Goal: Transaction & Acquisition: Subscribe to service/newsletter

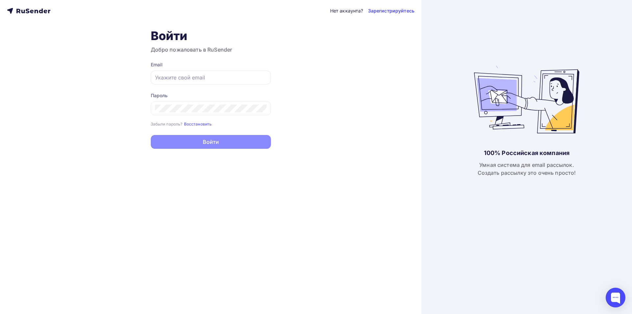
type input "academy@zaryalab.ru"
click at [151, 135] on button "Войти" at bounding box center [211, 142] width 120 height 14
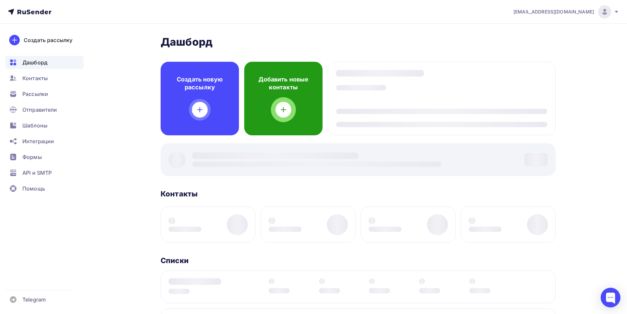
click at [262, 112] on div "Добавить новые контакты" at bounding box center [283, 99] width 78 height 74
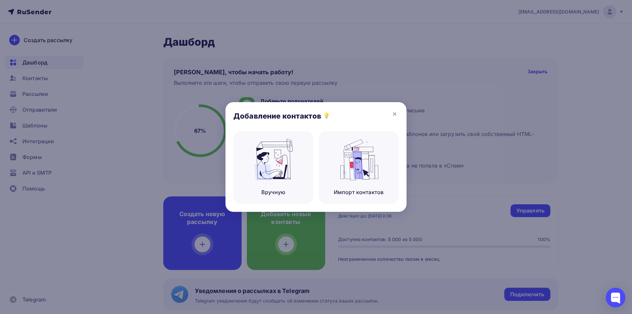
click at [472, 65] on div at bounding box center [316, 157] width 632 height 314
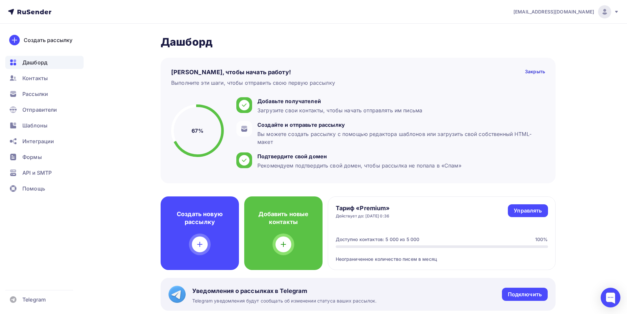
click at [41, 96] on span "Рассылки" at bounding box center [35, 94] width 26 height 8
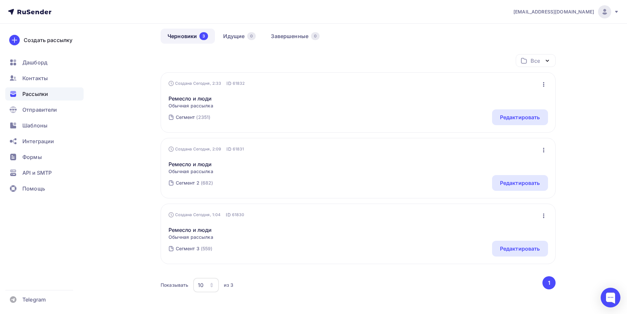
scroll to position [19, 0]
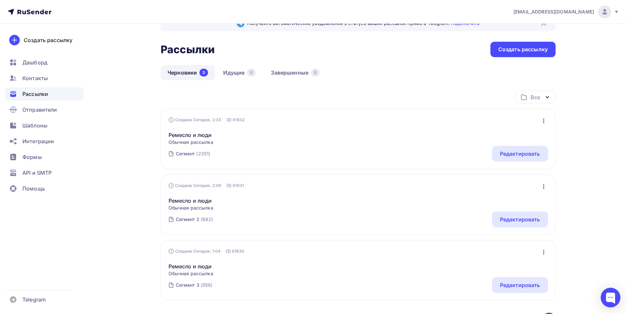
click at [541, 49] on div "Создать рассылку" at bounding box center [522, 50] width 49 height 8
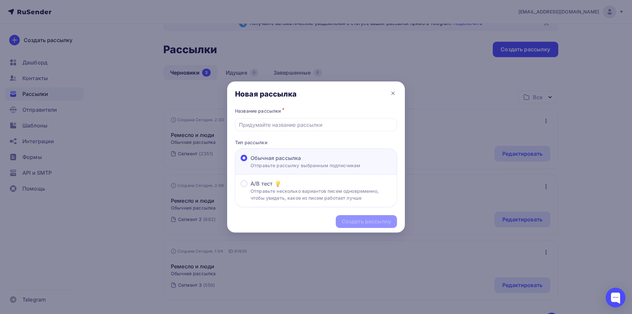
click at [280, 122] on input "text" at bounding box center [316, 125] width 154 height 8
type input "n"
type input "тест"
click at [361, 222] on div "Создать рассылку" at bounding box center [365, 222] width 49 height 8
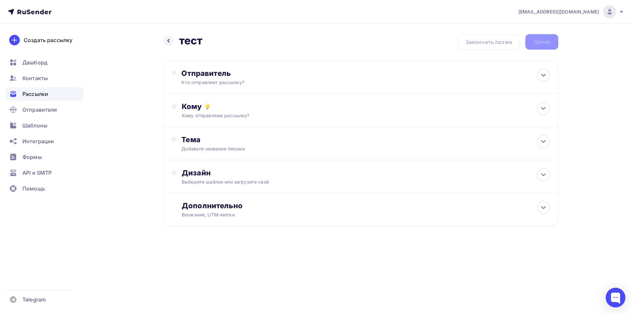
click at [219, 85] on div "Кто отправляет рассылку?" at bounding box center [245, 82] width 128 height 7
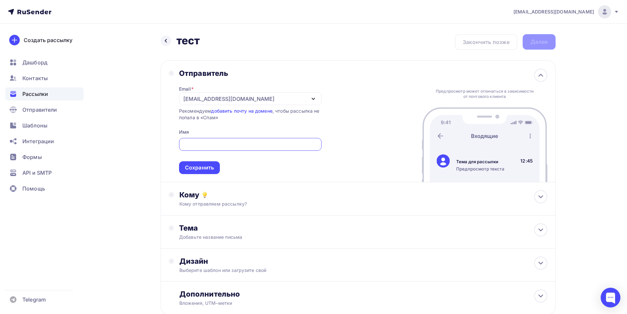
click at [271, 169] on span "Сохранить" at bounding box center [250, 155] width 142 height 39
click at [224, 147] on input "text" at bounding box center [250, 145] width 135 height 8
paste input "проектная лаборатория ЗАРЯ"
click at [185, 144] on input "проектная лаборатория ЗАРЯ" at bounding box center [250, 145] width 135 height 8
type input "проектная лаборатория ЗАРЯ"
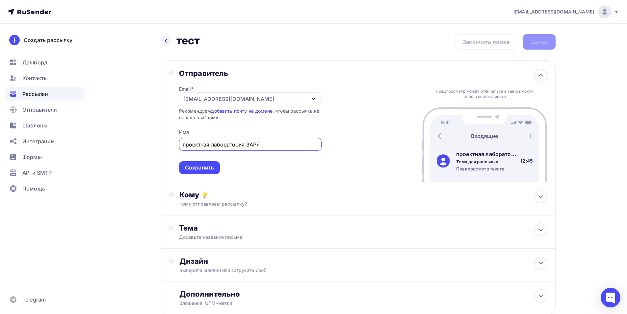
click at [196, 172] on div "Сохранить" at bounding box center [199, 168] width 41 height 13
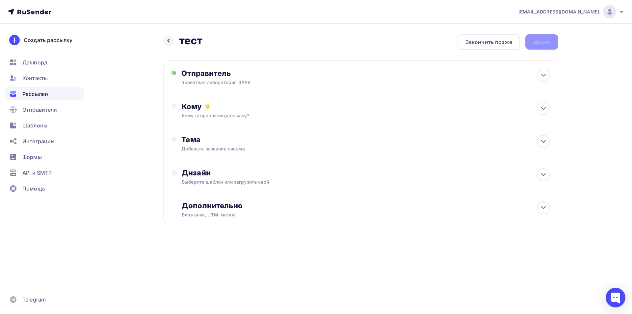
click at [238, 103] on div "Кому" at bounding box center [366, 106] width 368 height 9
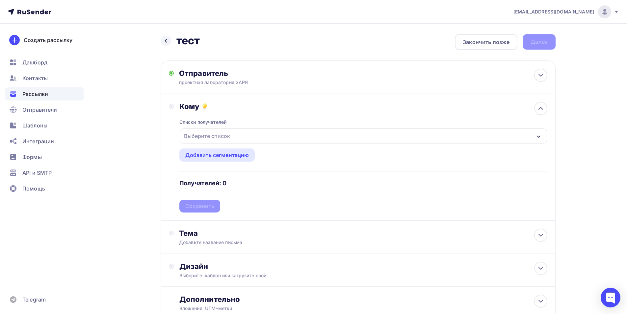
click at [211, 138] on div "Выберите список" at bounding box center [206, 136] width 51 height 12
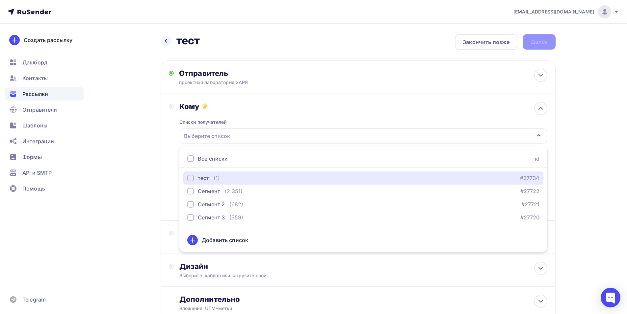
click at [207, 177] on div "тест" at bounding box center [203, 178] width 11 height 8
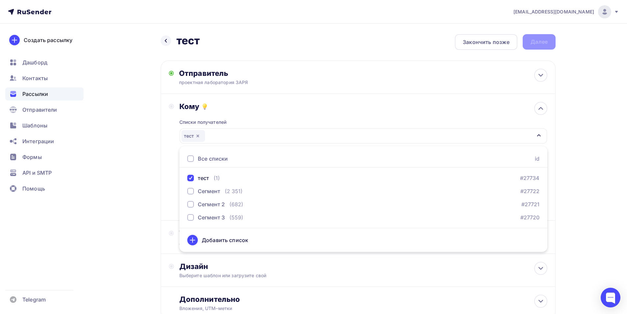
click at [336, 106] on div "Кому" at bounding box center [363, 106] width 368 height 9
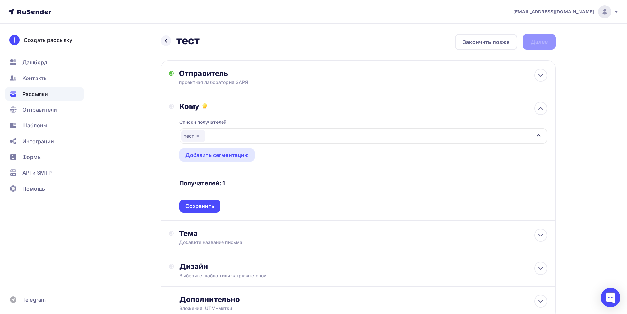
click at [208, 207] on div "Сохранить" at bounding box center [199, 207] width 29 height 8
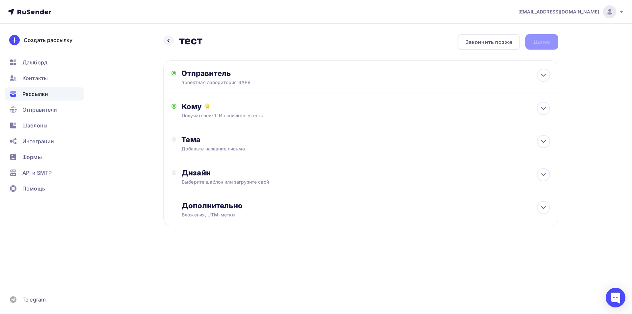
click at [223, 144] on div "Тема Добавьте название письма Тема * Рекомендуем использовать не более 150 симв…" at bounding box center [246, 143] width 130 height 17
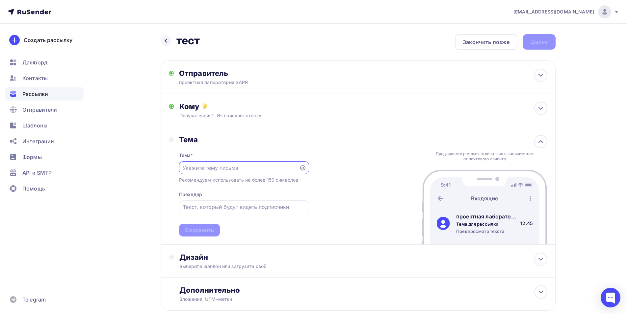
click at [229, 166] on input "text" at bounding box center [239, 168] width 112 height 8
paste input "проектная лаборатория ЗАРЯ"
type input "проектная лаборатория ЗАРЯ"
click at [237, 189] on div "Тема * проектная лаборатория ЗАРЯ Рекомендуем использовать не более 150 символо…" at bounding box center [244, 190] width 130 height 92
click at [212, 231] on div "Сохранить" at bounding box center [199, 231] width 29 height 8
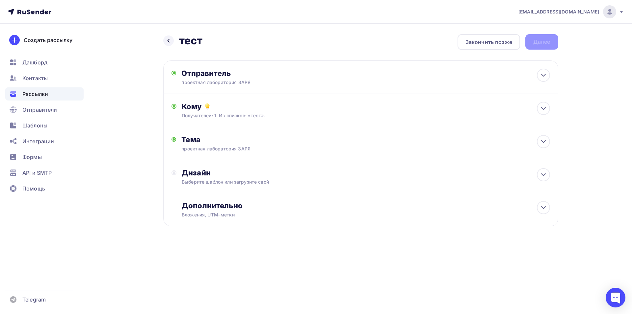
click at [273, 184] on div "Выберите шаблон или загрузите свой" at bounding box center [347, 182] width 331 height 7
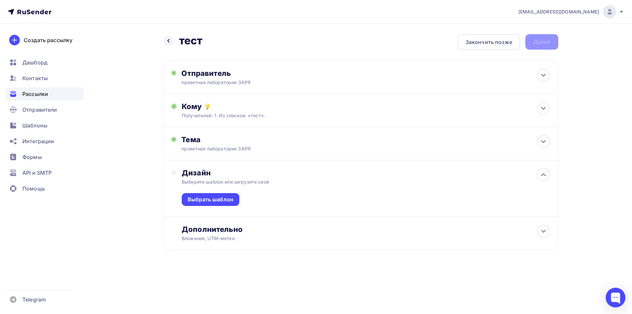
click at [225, 197] on div "Выбрать шаблон" at bounding box center [210, 200] width 46 height 8
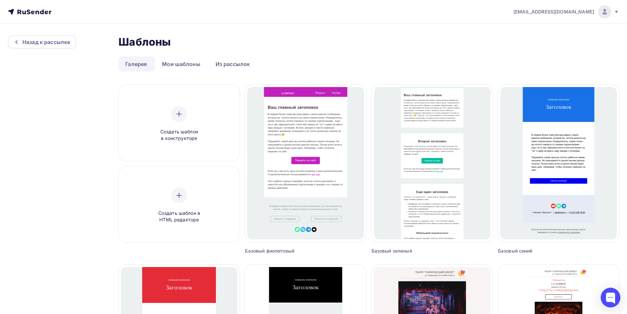
click at [182, 109] on div at bounding box center [179, 114] width 16 height 16
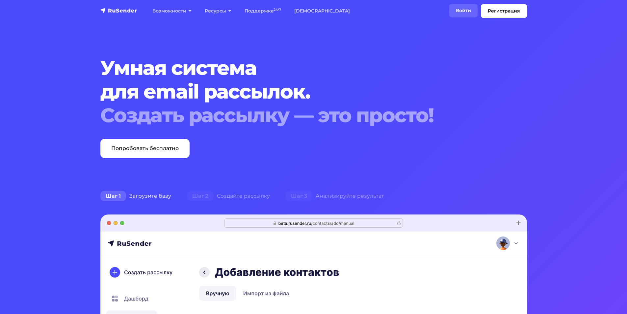
click at [460, 12] on link "Войти" at bounding box center [463, 10] width 28 height 13
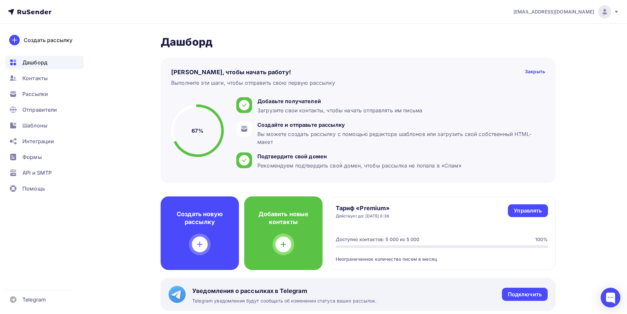
click at [299, 133] on div "Вы можете создать рассылку с помощью редактора шаблонов или загрузить свой собс…" at bounding box center [399, 138] width 284 height 16
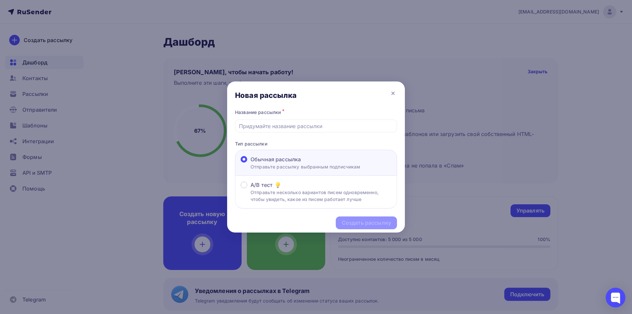
click at [391, 95] on icon at bounding box center [393, 93] width 8 height 8
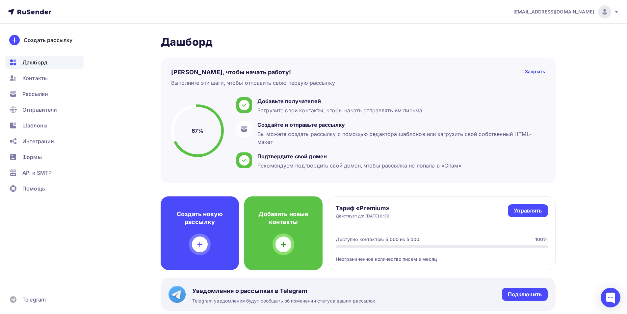
click at [38, 92] on span "Рассылки" at bounding box center [35, 94] width 26 height 8
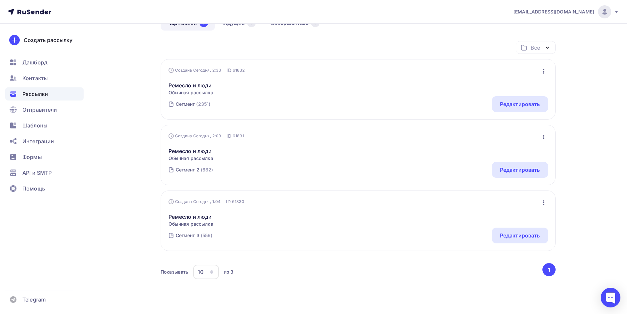
scroll to position [85, 0]
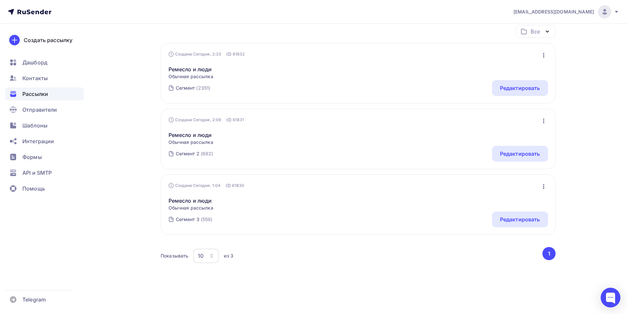
click at [525, 217] on div "Редактировать" at bounding box center [520, 220] width 40 height 8
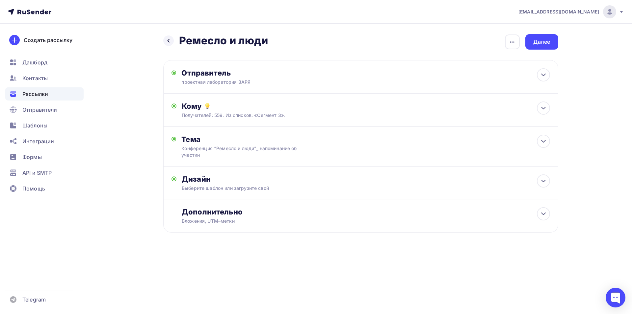
click at [266, 184] on div "Дизайн" at bounding box center [366, 179] width 368 height 9
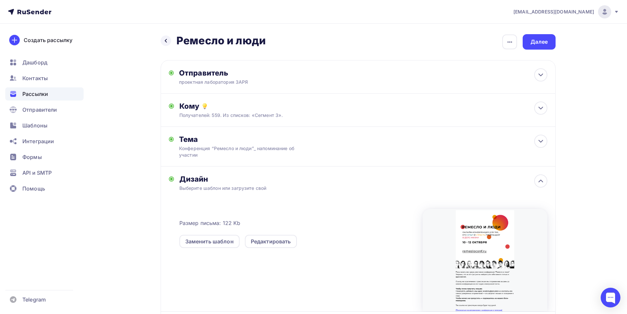
click at [266, 184] on div "Дизайн" at bounding box center [363, 179] width 368 height 9
click at [531, 38] on div "Далее" at bounding box center [538, 41] width 33 height 15
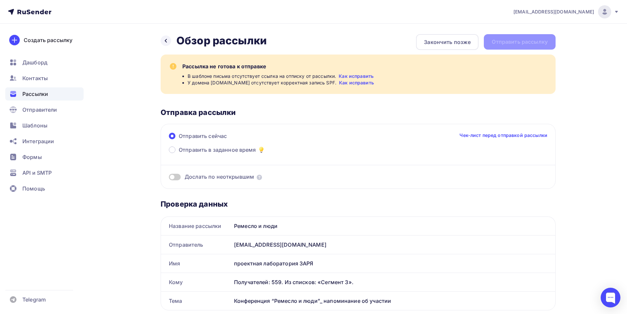
click at [44, 111] on span "Отправители" at bounding box center [39, 110] width 35 height 8
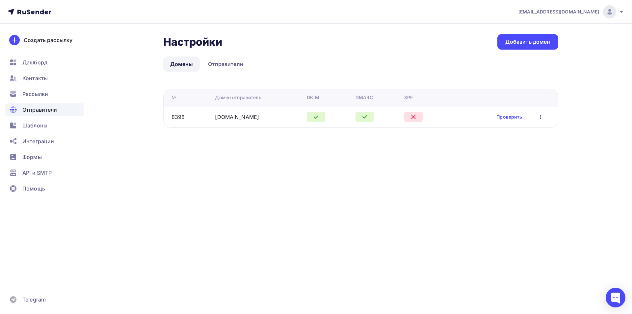
click at [514, 117] on link "Проверить" at bounding box center [509, 117] width 26 height 7
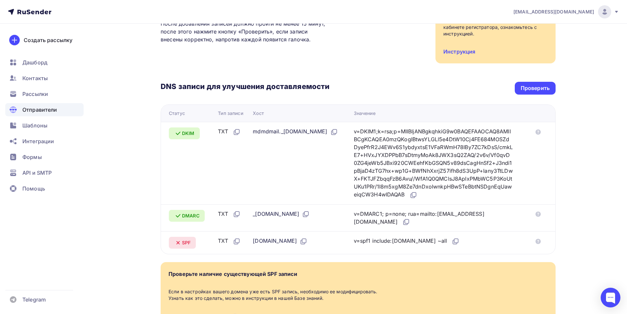
scroll to position [155, 0]
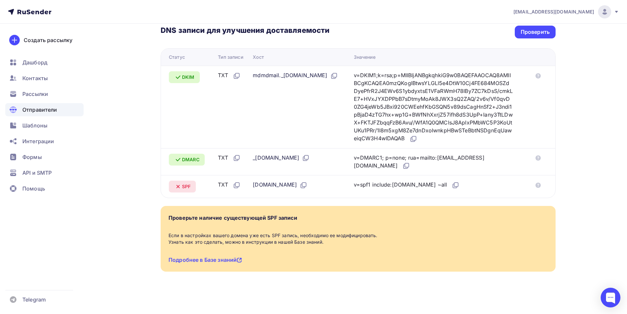
click at [532, 34] on div "Проверить" at bounding box center [534, 32] width 29 height 8
click at [40, 109] on span "Отправители" at bounding box center [39, 110] width 35 height 8
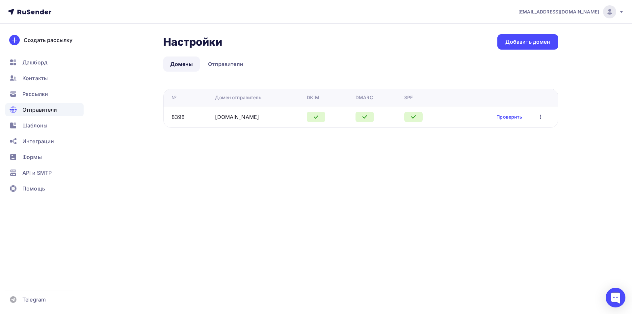
click at [517, 111] on td "Проверить Редактировать Удалить" at bounding box center [504, 116] width 108 height 21
click at [513, 119] on link "Проверить" at bounding box center [509, 117] width 26 height 7
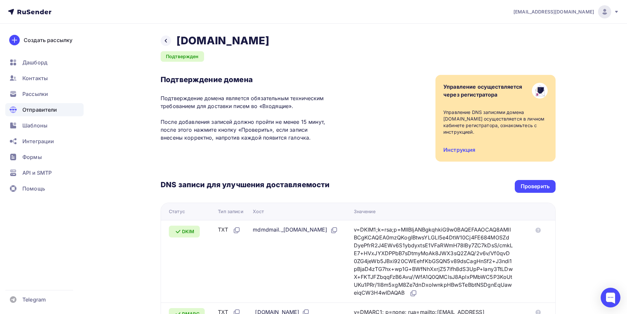
click at [44, 96] on span "Рассылки" at bounding box center [35, 94] width 26 height 8
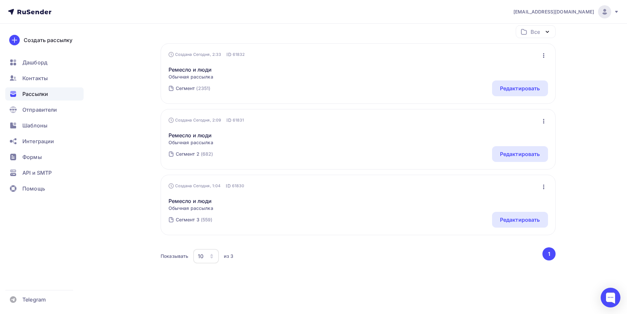
scroll to position [85, 0]
click at [513, 220] on div "Редактировать" at bounding box center [520, 220] width 40 height 8
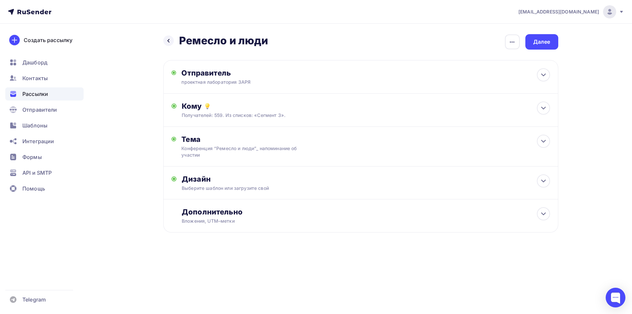
click at [303, 186] on div "Выберите шаблон или загрузите свой" at bounding box center [347, 188] width 331 height 7
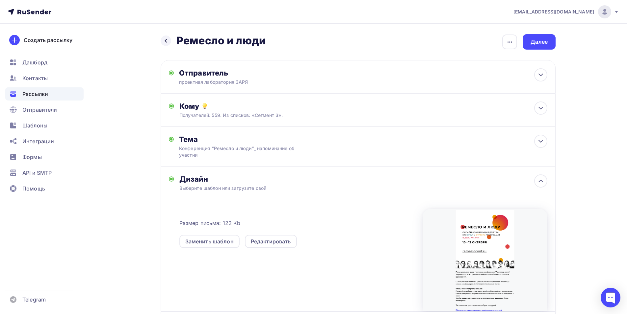
click at [265, 239] on div "Редактировать" at bounding box center [271, 242] width 40 height 8
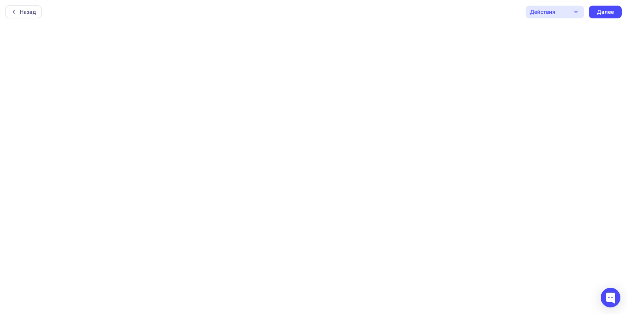
click at [577, 11] on icon "button" at bounding box center [576, 12] width 8 height 8
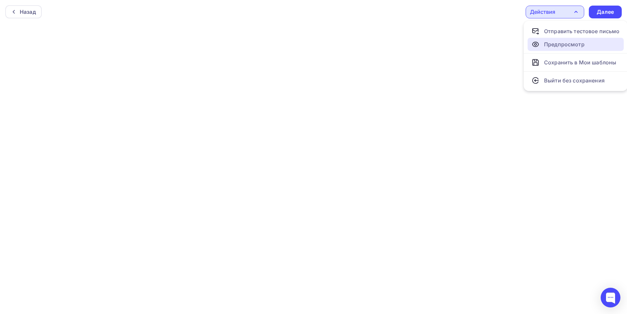
click at [578, 44] on div "Предпросмотр" at bounding box center [564, 44] width 40 height 8
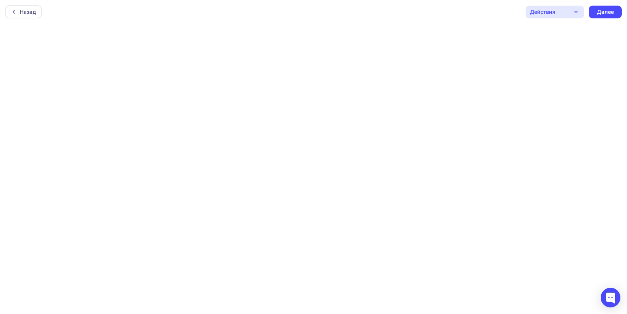
click at [576, 12] on icon "button" at bounding box center [576, 12] width 8 height 8
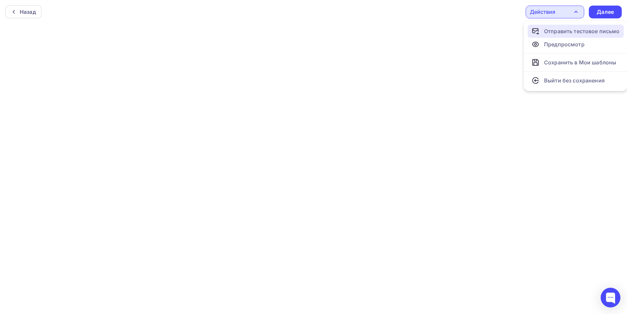
click at [577, 31] on div "Отправить тестовое письмо" at bounding box center [582, 31] width 76 height 8
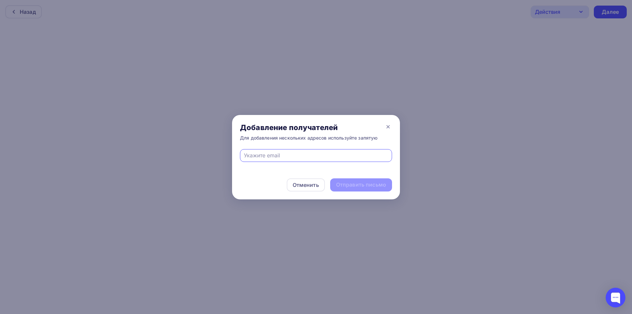
type input "login8663@yandex.ru"
click at [387, 127] on icon at bounding box center [388, 127] width 3 height 3
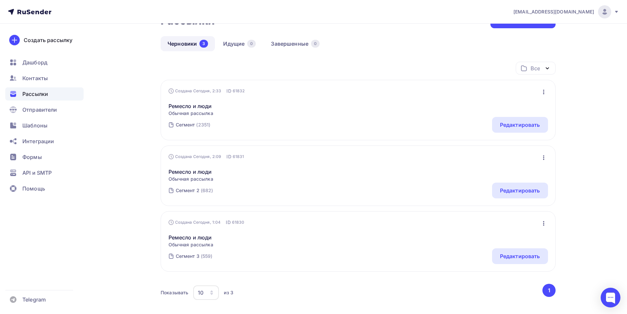
scroll to position [85, 0]
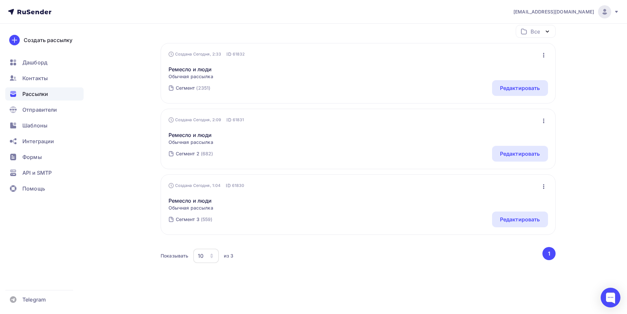
click at [508, 221] on div "Редактировать" at bounding box center [520, 220] width 40 height 8
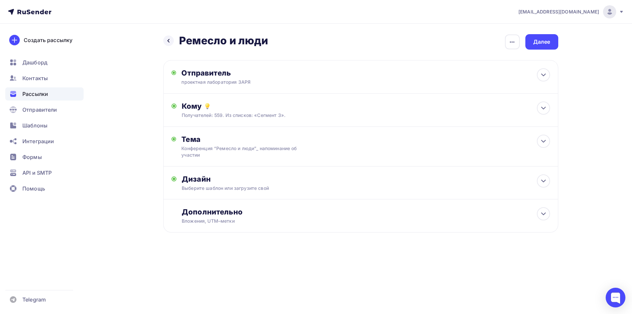
click at [281, 186] on div "Выберите шаблон или загрузите свой" at bounding box center [347, 188] width 331 height 7
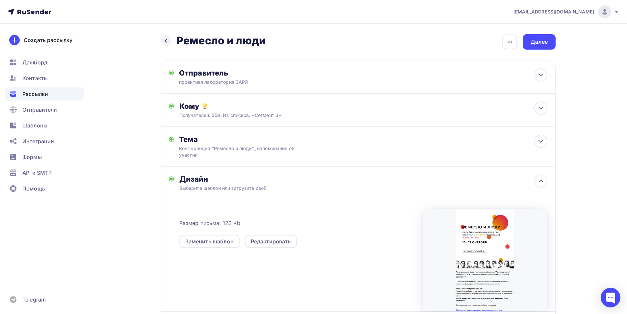
click at [541, 43] on div "Далее" at bounding box center [538, 42] width 17 height 8
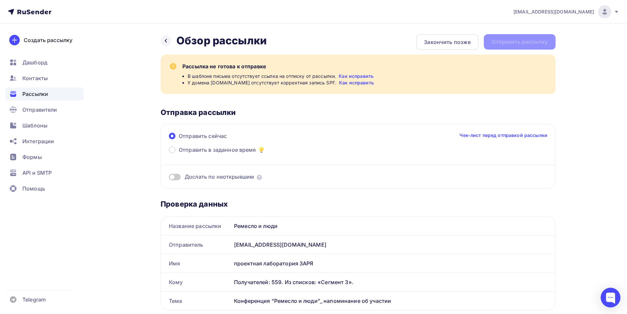
click at [227, 152] on span "Отправить в заданное время" at bounding box center [217, 150] width 77 height 8
click at [179, 154] on input "Отправить в заданное время" at bounding box center [179, 154] width 0 height 0
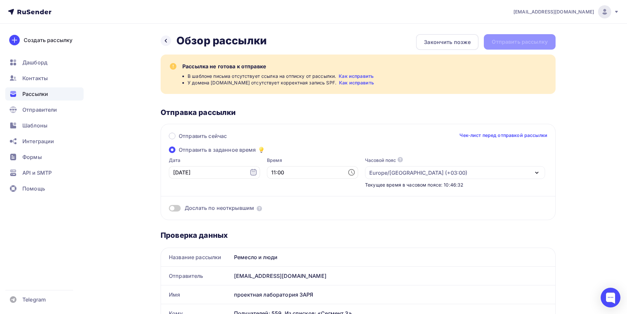
click at [163, 41] on icon at bounding box center [165, 40] width 5 height 5
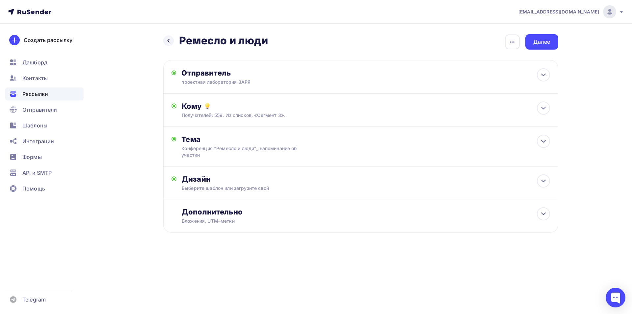
click at [298, 110] on div "Кому" at bounding box center [366, 106] width 368 height 9
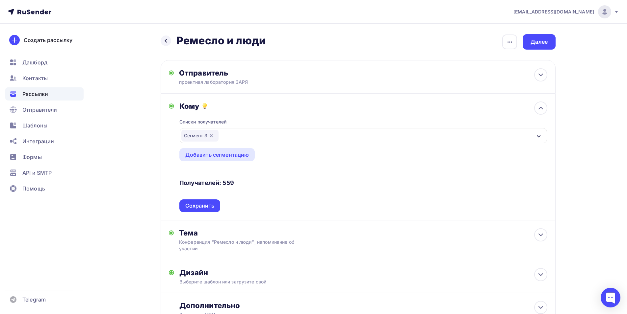
click at [210, 136] on icon "button" at bounding box center [211, 135] width 5 height 5
click at [206, 137] on div "Выберите список" at bounding box center [206, 136] width 51 height 12
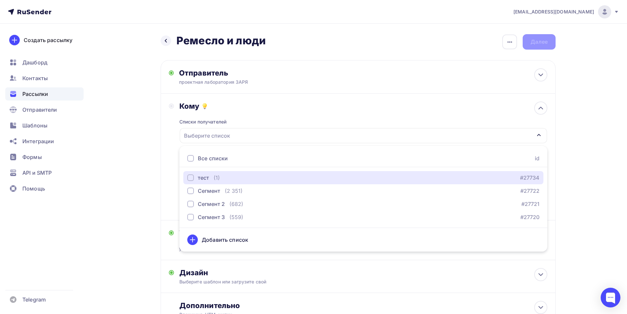
click at [196, 180] on div "тест" at bounding box center [198, 178] width 22 height 8
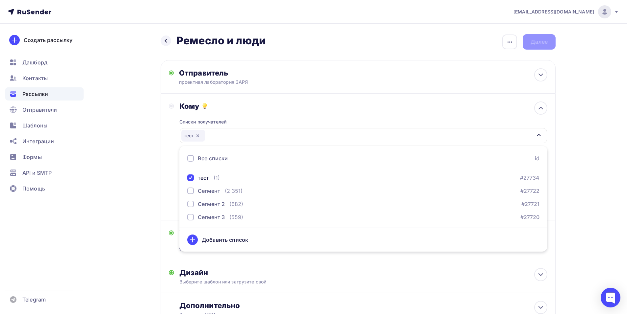
click at [280, 121] on div "Списки получателей тест Все списки id тест (1) #27734 Сегмент (2 351) #27722 Се…" at bounding box center [363, 162] width 368 height 102
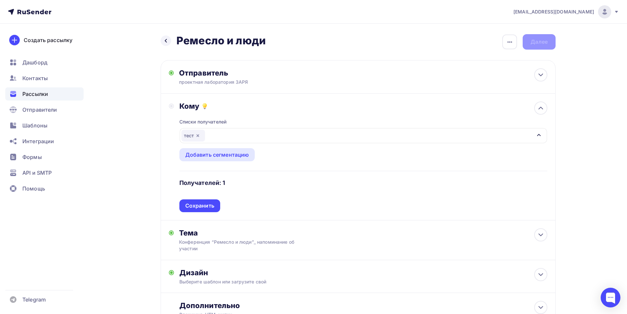
click at [206, 207] on div "Сохранить" at bounding box center [199, 206] width 29 height 8
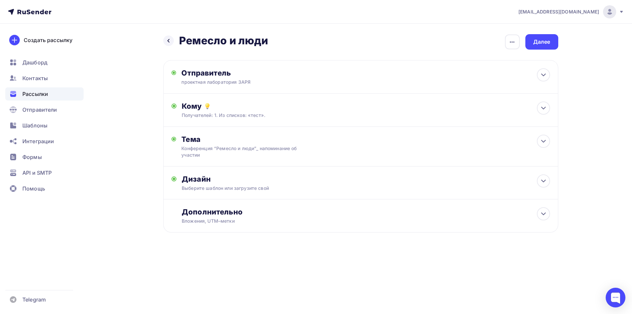
click at [538, 40] on div "Далее" at bounding box center [541, 42] width 17 height 8
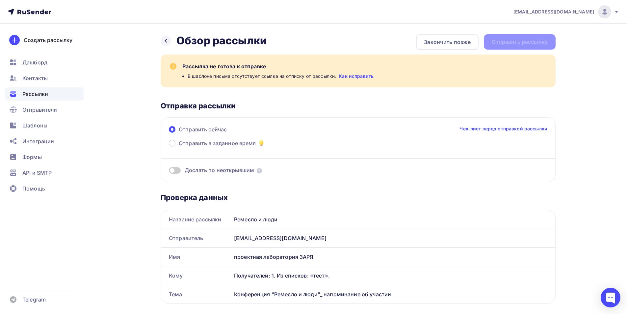
click at [208, 138] on div "Отправить сейчас Чек-лист перед отправкой рассылки" at bounding box center [358, 133] width 378 height 14
click at [166, 42] on icon at bounding box center [166, 41] width 2 height 4
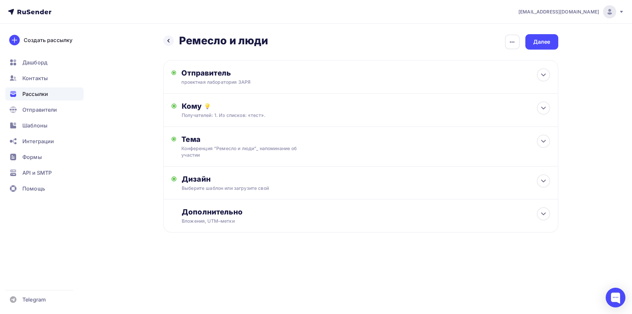
click at [237, 187] on div "Выберите шаблон или загрузите свой" at bounding box center [347, 188] width 331 height 7
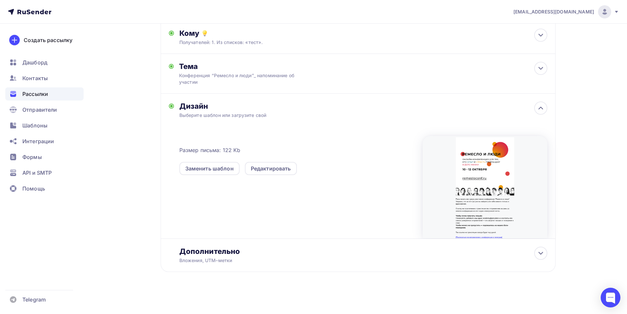
scroll to position [73, 0]
click at [265, 170] on div "Редактировать" at bounding box center [271, 168] width 40 height 8
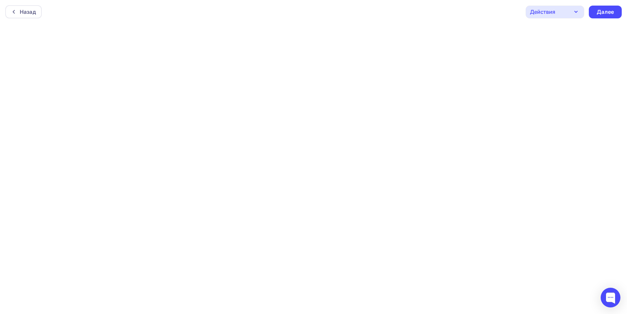
click at [570, 11] on div "Действия" at bounding box center [554, 12] width 59 height 13
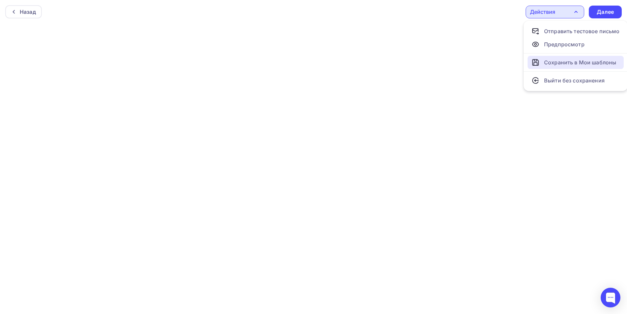
click at [569, 63] on div "Сохранить в Мои шаблоны" at bounding box center [580, 63] width 72 height 8
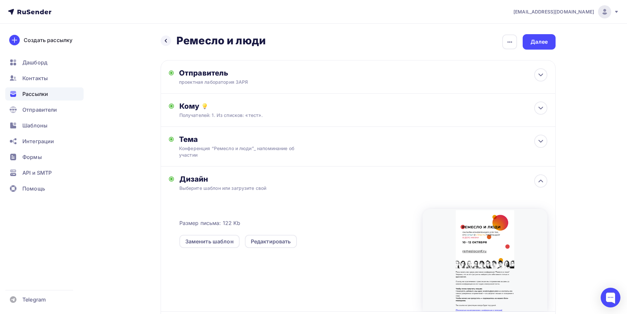
click at [575, 10] on span "academy@zaryalab.ru" at bounding box center [553, 12] width 81 height 7
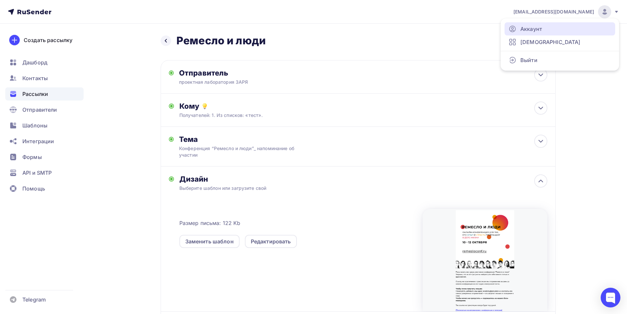
click at [557, 23] on link "Аккаунт" at bounding box center [559, 28] width 111 height 13
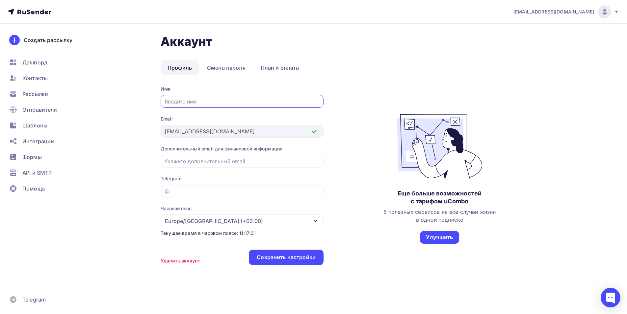
click at [611, 298] on div at bounding box center [610, 298] width 20 height 20
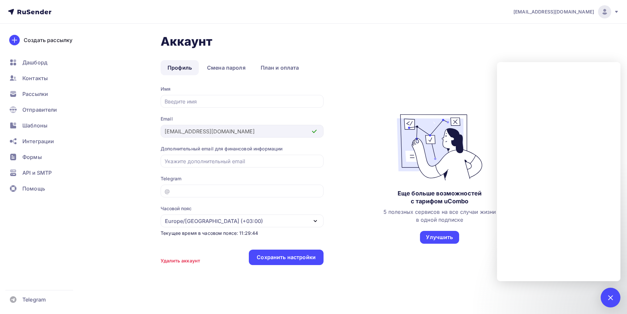
click at [609, 298] on div at bounding box center [610, 297] width 9 height 9
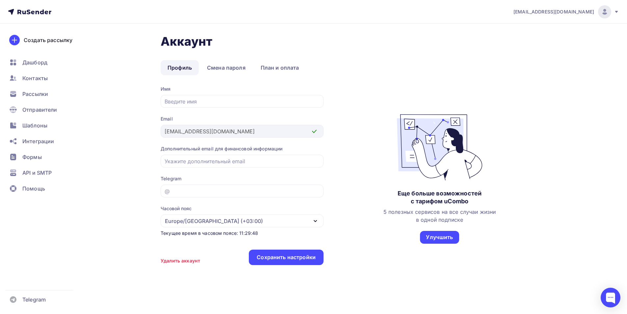
click at [37, 93] on span "Рассылки" at bounding box center [35, 94] width 26 height 8
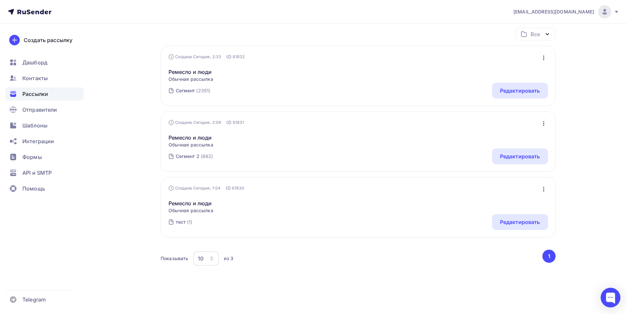
scroll to position [85, 0]
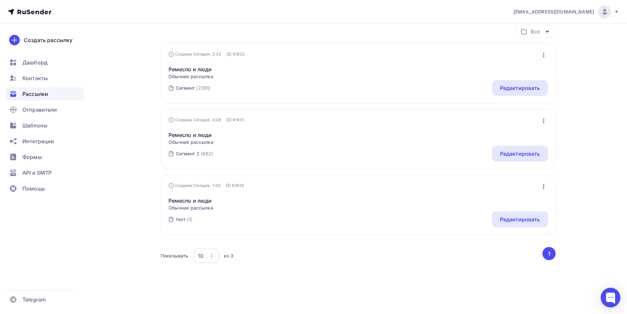
click at [516, 222] on div "Редактировать" at bounding box center [520, 220] width 40 height 8
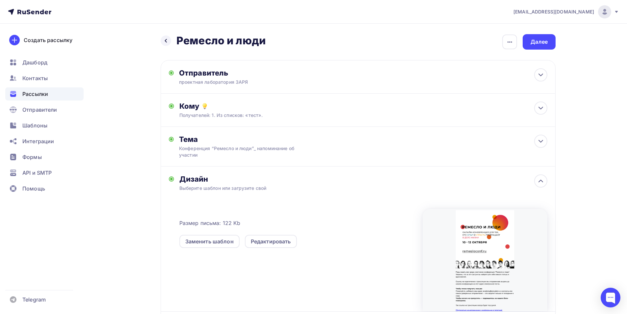
click at [545, 45] on div "Далее" at bounding box center [538, 42] width 17 height 8
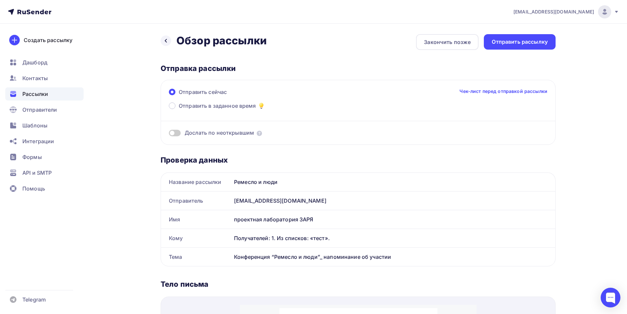
click at [524, 42] on div "Отправить рассылку" at bounding box center [519, 42] width 56 height 8
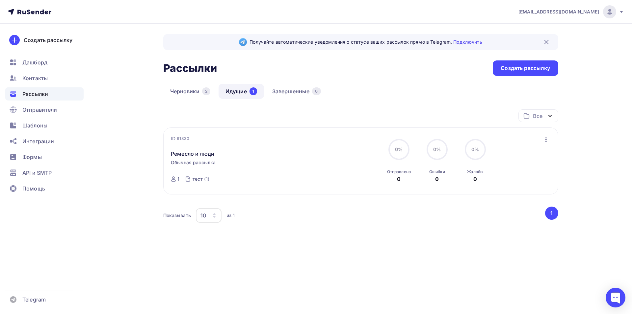
click at [179, 91] on link "Черновики 2" at bounding box center [190, 91] width 54 height 15
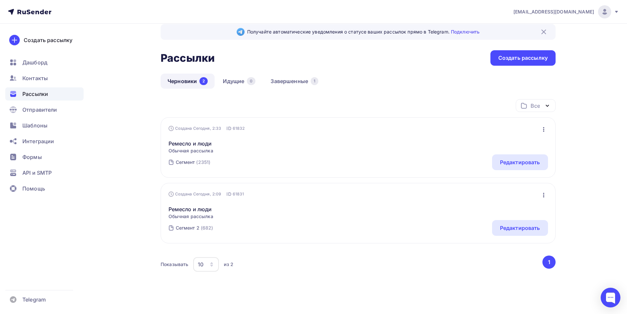
scroll to position [19, 0]
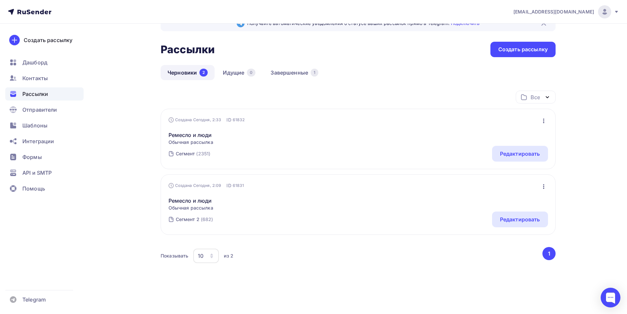
click at [279, 73] on link "Завершенные 1" at bounding box center [294, 72] width 62 height 15
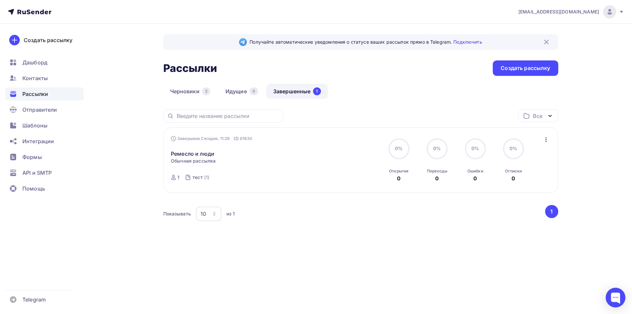
click at [546, 138] on icon "button" at bounding box center [546, 140] width 8 height 8
click at [325, 161] on div "Завершена Сегодня, 11:29 ID 61830 Ремесло и люди Статистика Обзор рассылки Копи…" at bounding box center [360, 161] width 379 height 50
click at [517, 64] on div "Создать рассылку" at bounding box center [524, 68] width 65 height 15
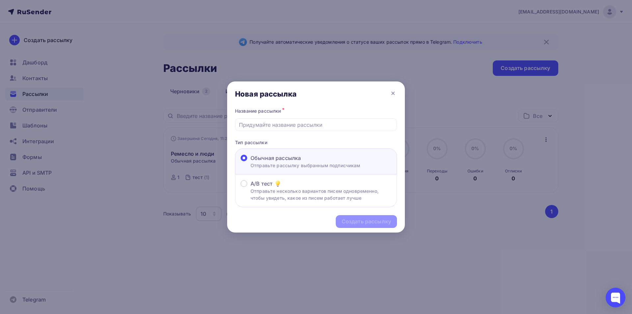
click at [280, 126] on input "text" at bounding box center [316, 125] width 154 height 8
paste input "проектная лаборатория ЗАРЯ"
drag, startPoint x: 315, startPoint y: 127, endPoint x: 220, endPoint y: 118, distance: 95.2
click at [220, 117] on div "Новая рассылка Название рассылки * проектная лаборатория ЗАРЯ Тип рассылки Обыч…" at bounding box center [316, 157] width 632 height 314
type input "Ремесло и люди"
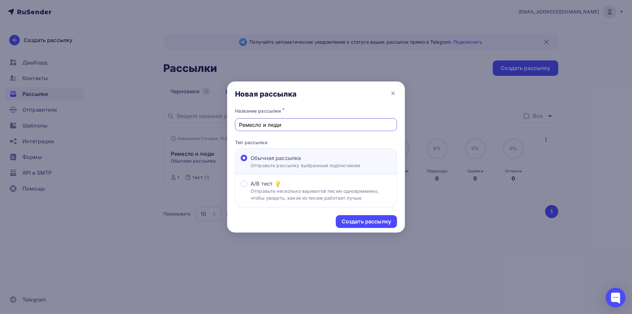
click at [362, 221] on div "Создать рассылку" at bounding box center [365, 222] width 49 height 8
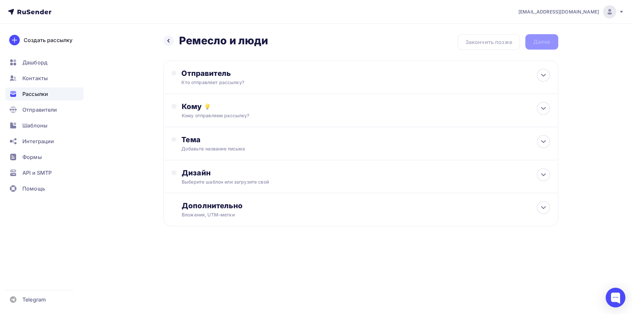
click at [261, 68] on div "Отправитель Кто отправляет рассылку? Email * academy@zaryalab.ru academy@zaryal…" at bounding box center [360, 78] width 395 height 34
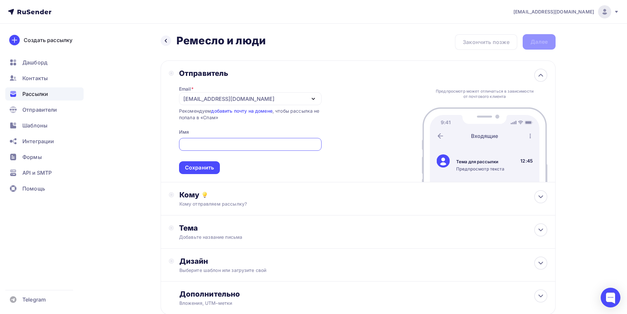
click at [191, 141] on input "text" at bounding box center [250, 145] width 135 height 8
click at [234, 141] on input "text" at bounding box center [250, 145] width 135 height 8
paste input "проектная лаборатория ЗАРЯ"
type input "проектная лаборатория ЗАРЯ"
click at [207, 166] on div "Сохранить" at bounding box center [199, 168] width 29 height 8
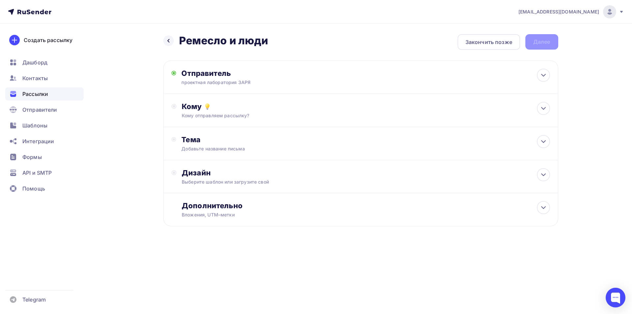
click at [236, 131] on div "Тема Добавьте название письма Тема * Рекомендуем использовать не более 150 симв…" at bounding box center [360, 143] width 395 height 33
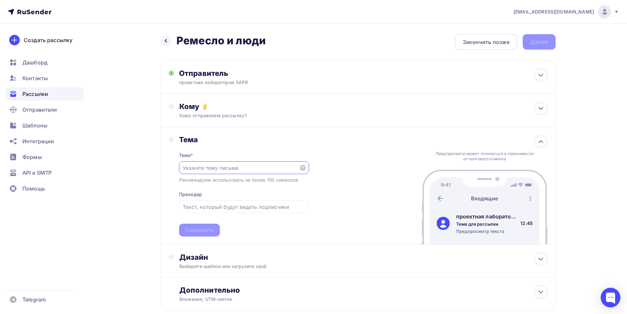
click at [246, 113] on div "Кому отправляем рассылку?" at bounding box center [344, 115] width 331 height 7
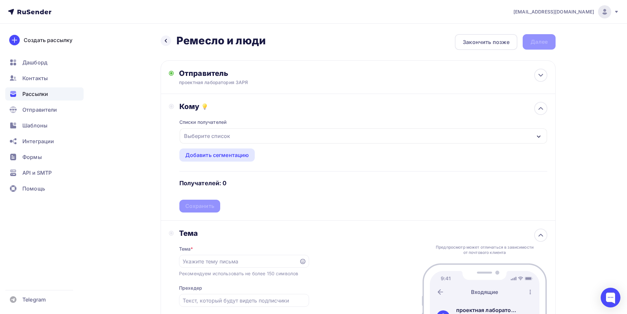
click at [307, 130] on div "Выберите список" at bounding box center [363, 136] width 367 height 15
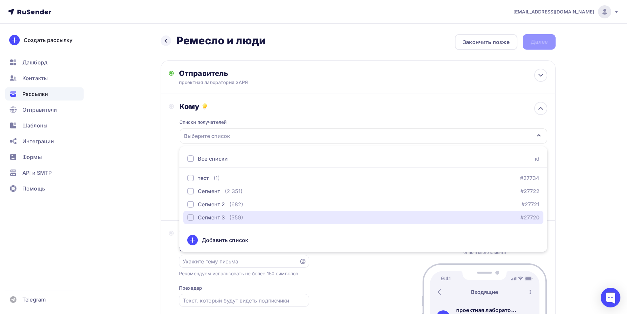
click at [216, 216] on div "Сегмент 3" at bounding box center [211, 218] width 27 height 8
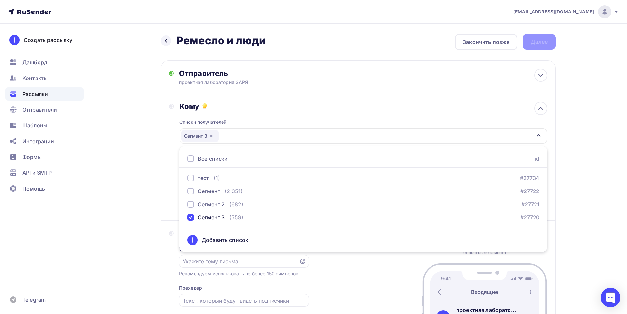
click at [277, 106] on div "Кому" at bounding box center [363, 106] width 368 height 9
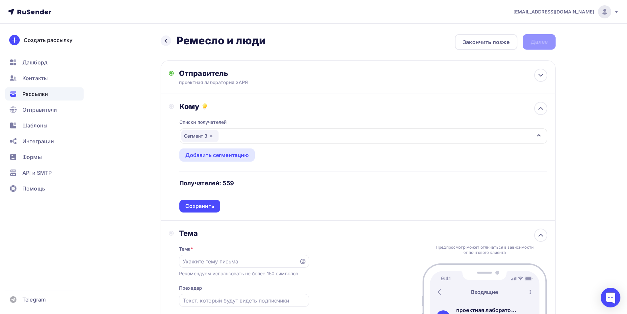
click at [206, 204] on div "Сохранить" at bounding box center [199, 207] width 29 height 8
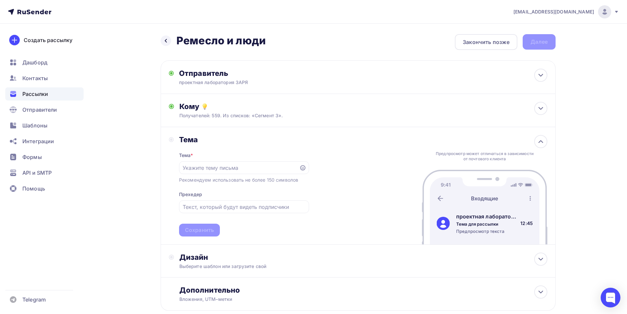
click at [214, 166] on input "text" at bounding box center [239, 168] width 112 height 8
click at [210, 168] on input "text" at bounding box center [239, 168] width 112 height 8
paste input "Конференция “Ремесло и люди”_ напоминание об участии"
type input "Конференция “Ремесло и люди”_ напоминание об участии"
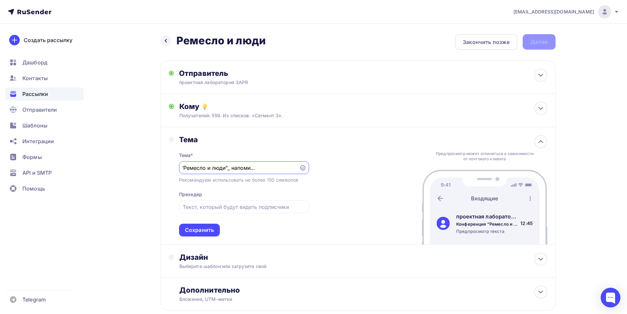
click at [363, 170] on div "Тема Тема * Конференция “Ремесло и люди”_ напоминание об участии Рекомендуем ис…" at bounding box center [358, 186] width 395 height 118
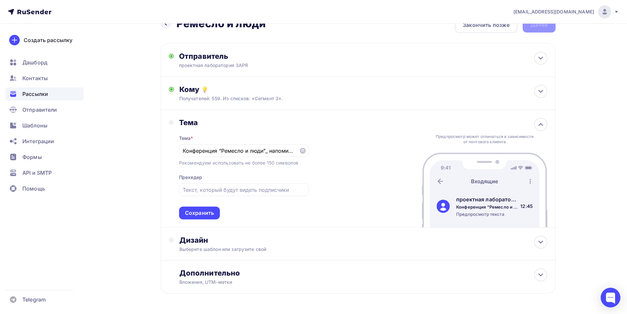
scroll to position [33, 0]
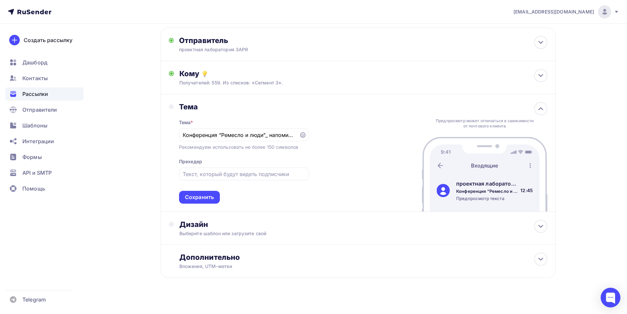
click at [209, 193] on div "Сохранить" at bounding box center [199, 197] width 41 height 13
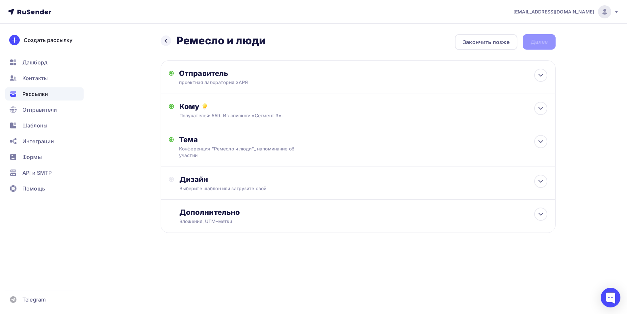
scroll to position [0, 0]
click at [269, 184] on div "Дизайн" at bounding box center [366, 179] width 368 height 9
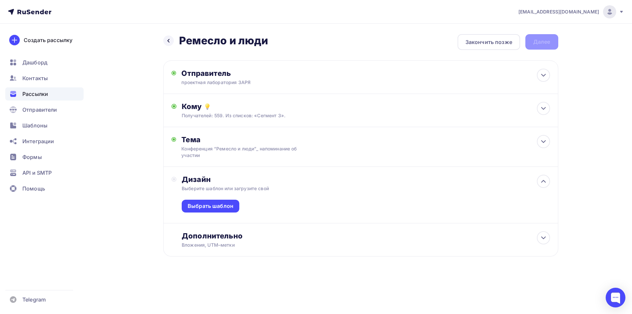
click at [219, 205] on div "Выбрать шаблон" at bounding box center [210, 207] width 46 height 8
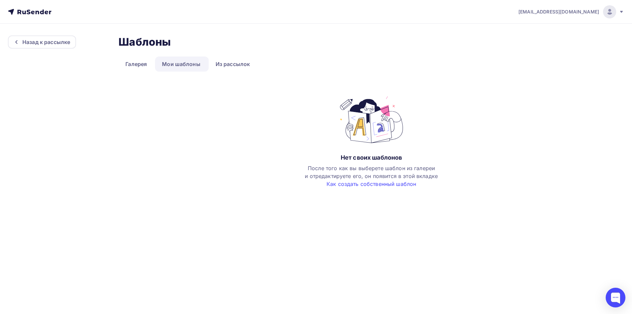
click at [138, 63] on link "Галерея" at bounding box center [135, 64] width 35 height 15
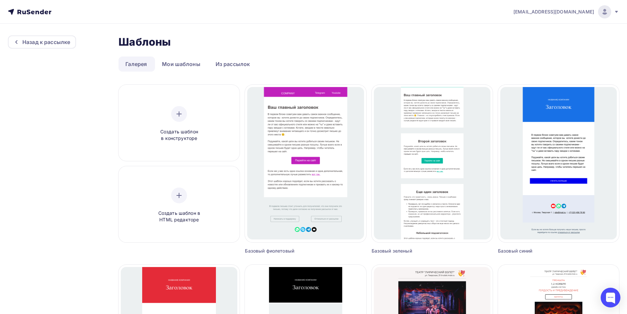
click at [199, 124] on div "Создать шаблон в конструкторе" at bounding box center [179, 124] width 62 height 36
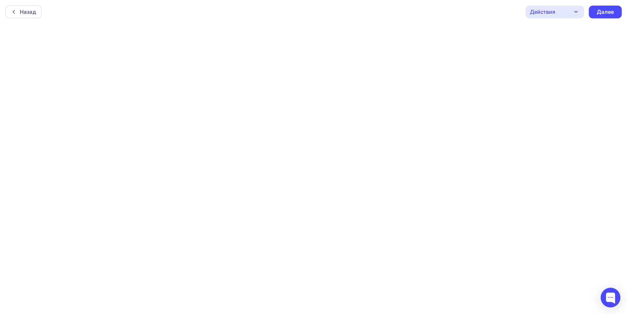
click at [611, 298] on div at bounding box center [610, 298] width 20 height 20
click at [27, 11] on div "Назад" at bounding box center [28, 12] width 16 height 8
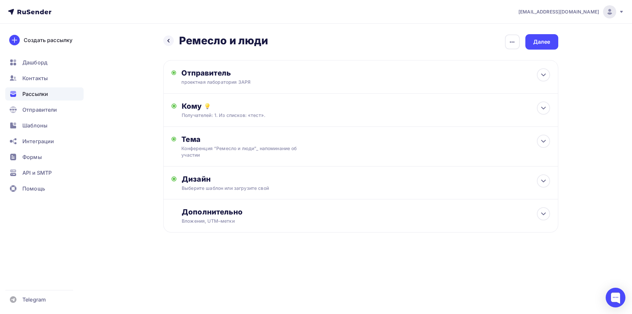
click at [307, 178] on div "Дизайн" at bounding box center [366, 179] width 368 height 9
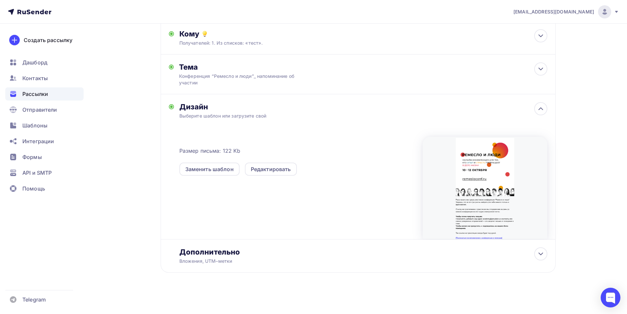
scroll to position [73, 0]
click at [485, 166] on div at bounding box center [484, 187] width 125 height 103
click at [277, 170] on div "Редактировать" at bounding box center [271, 168] width 40 height 8
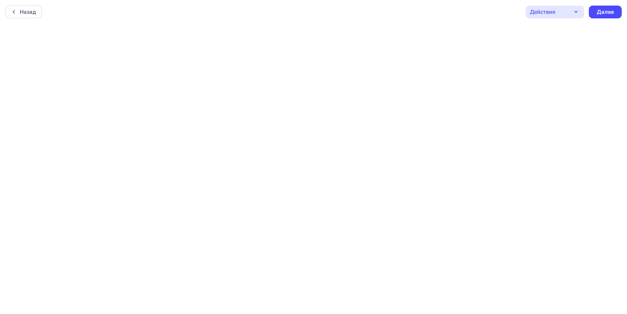
click at [570, 14] on div "Действия" at bounding box center [554, 12] width 59 height 13
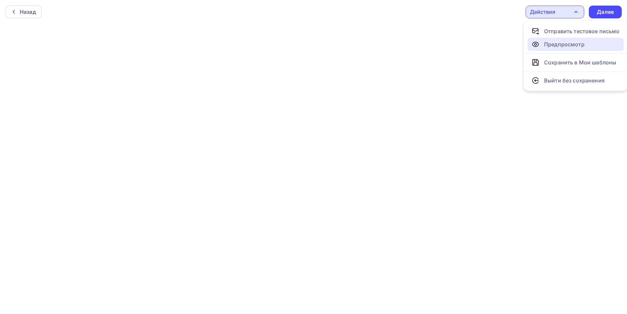
click at [565, 47] on div "Предпросмотр" at bounding box center [564, 44] width 40 height 8
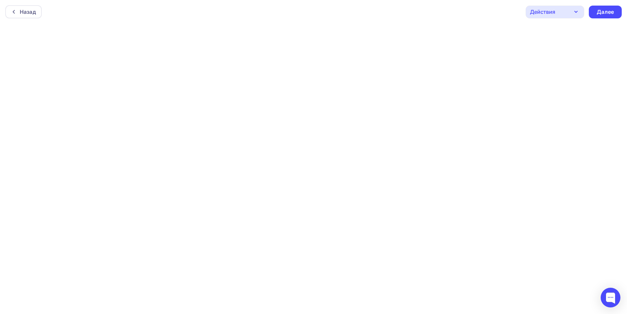
click at [612, 297] on div at bounding box center [610, 298] width 20 height 20
click at [613, 299] on div at bounding box center [610, 298] width 20 height 20
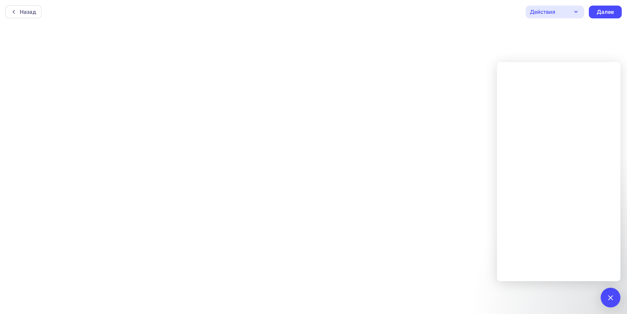
scroll to position [2, 0]
